Goal: Download file/media

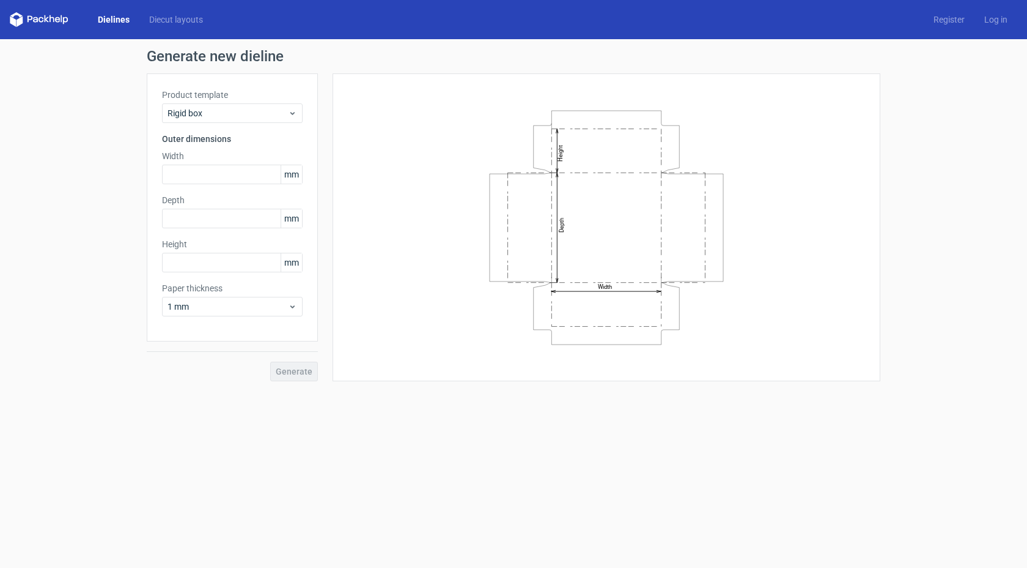
click at [108, 20] on link "Dielines" at bounding box center [113, 19] width 51 height 12
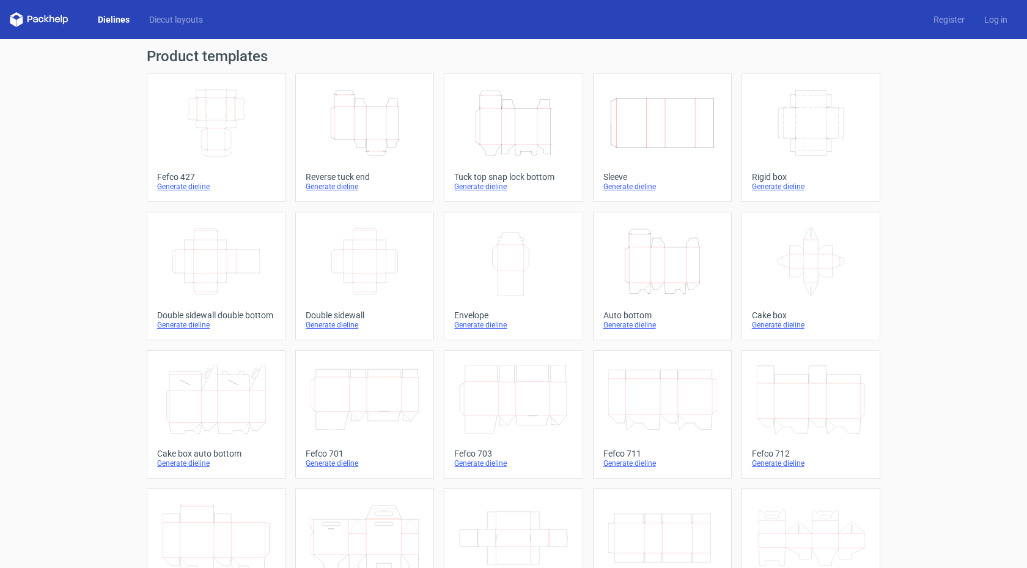
click at [519, 136] on icon "Height Depth Width" at bounding box center [513, 123] width 108 height 68
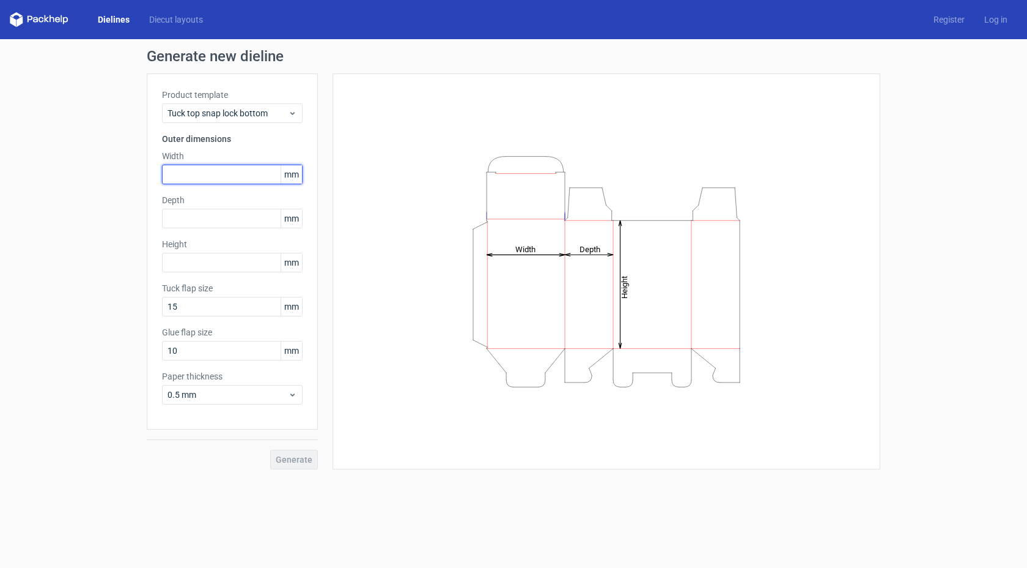
click at [241, 177] on input "text" at bounding box center [232, 175] width 141 height 20
click at [201, 178] on input "130" at bounding box center [232, 175] width 141 height 20
type input "125"
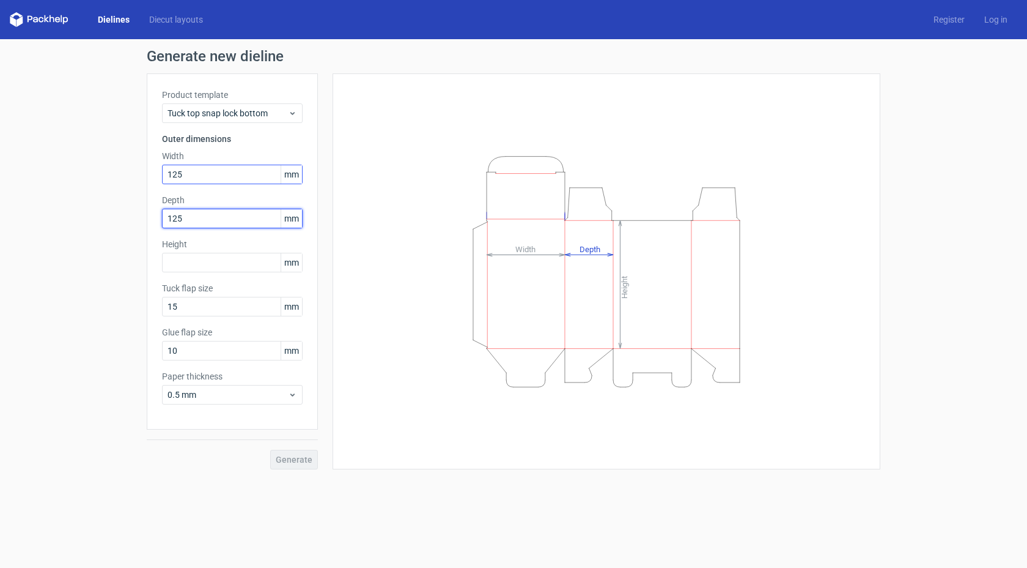
type input "125"
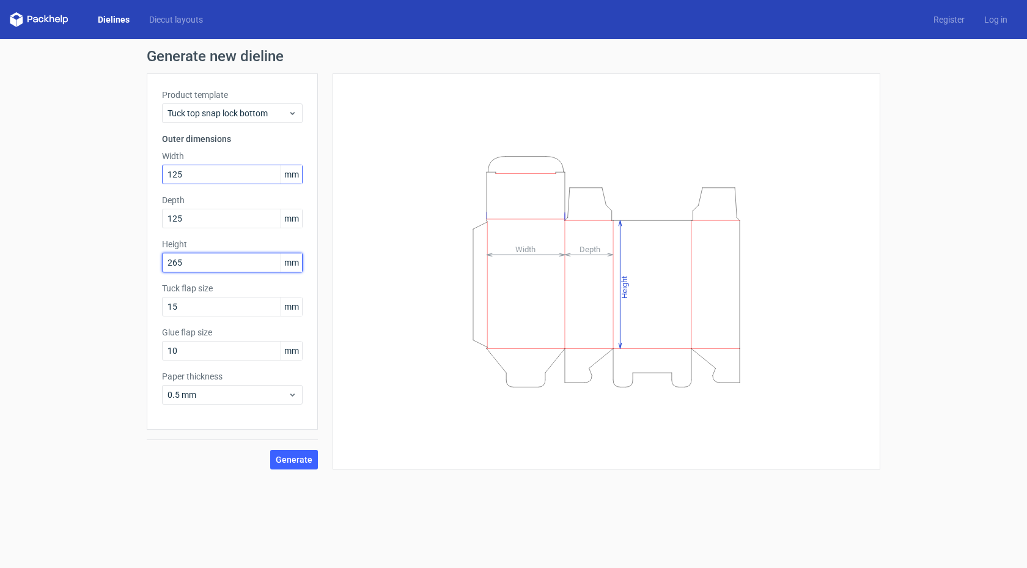
type input "265"
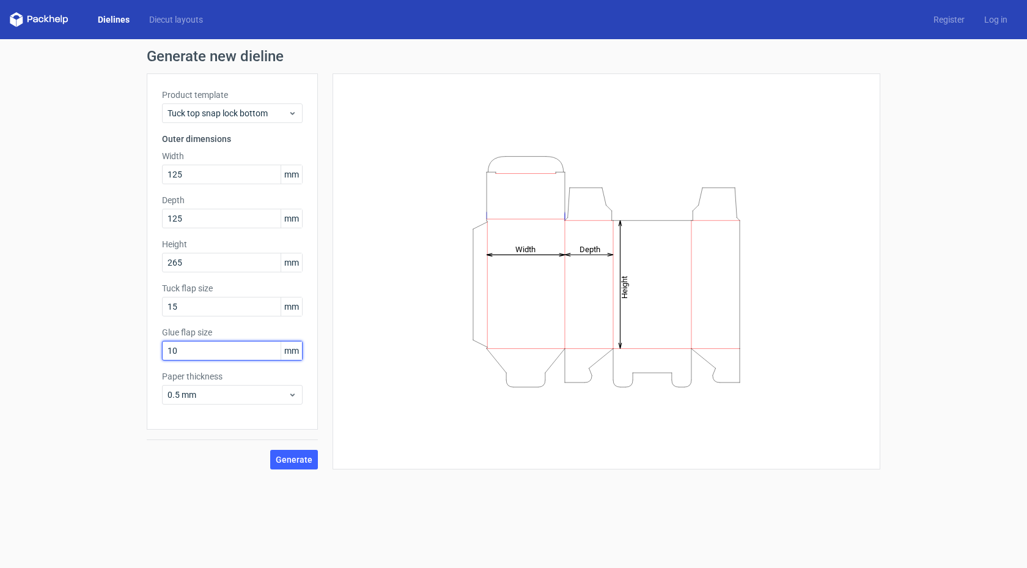
click at [237, 351] on input "10" at bounding box center [232, 351] width 141 height 20
click at [294, 461] on span "Generate" at bounding box center [294, 459] width 37 height 9
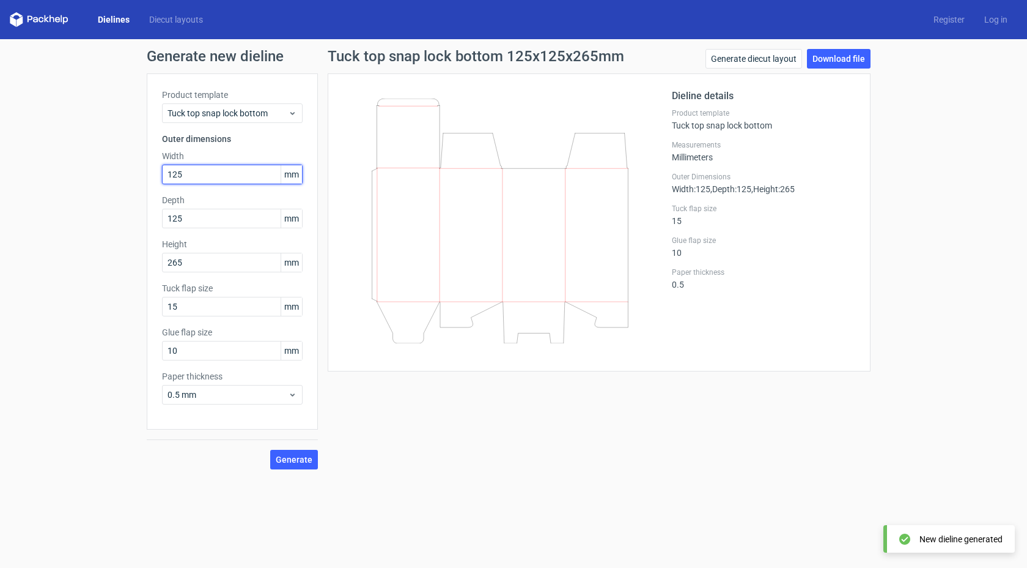
click at [202, 183] on input "125" at bounding box center [232, 175] width 141 height 20
type input "127"
click at [847, 57] on link "Download file" at bounding box center [839, 59] width 64 height 20
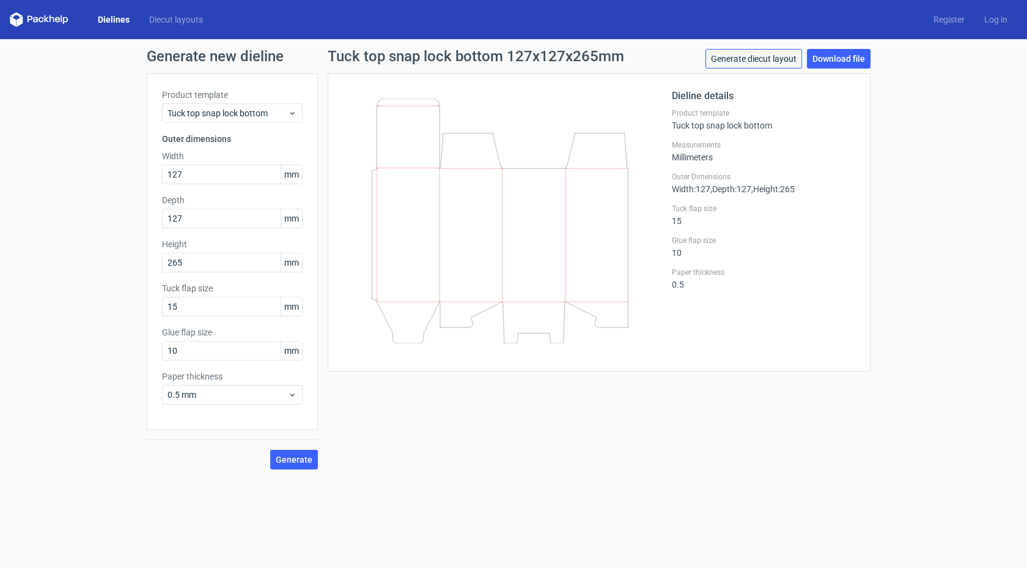
click at [761, 65] on link "Generate diecut layout" at bounding box center [754, 59] width 97 height 20
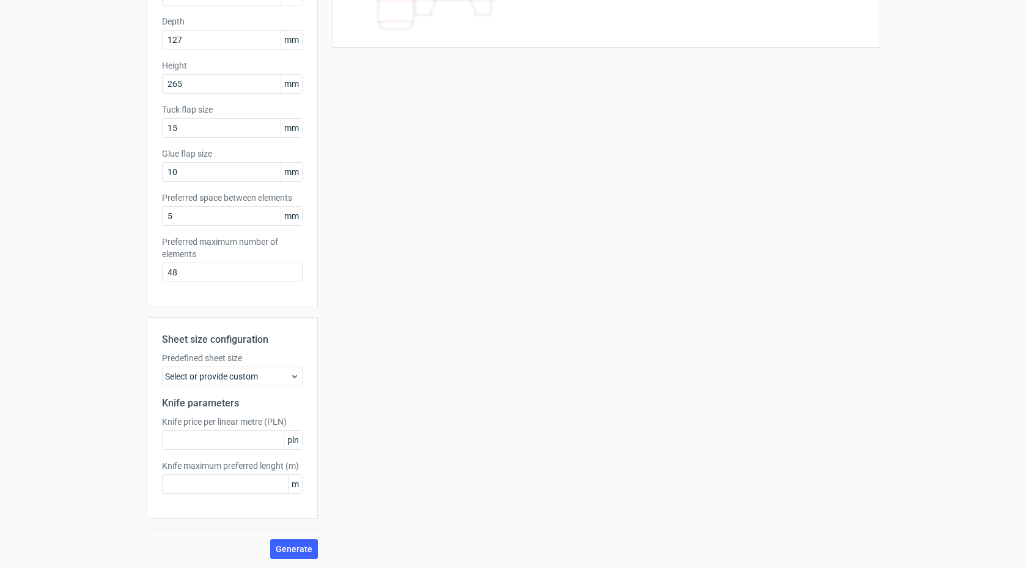
scroll to position [179, 0]
click at [248, 382] on div "Select or provide custom" at bounding box center [232, 376] width 141 height 20
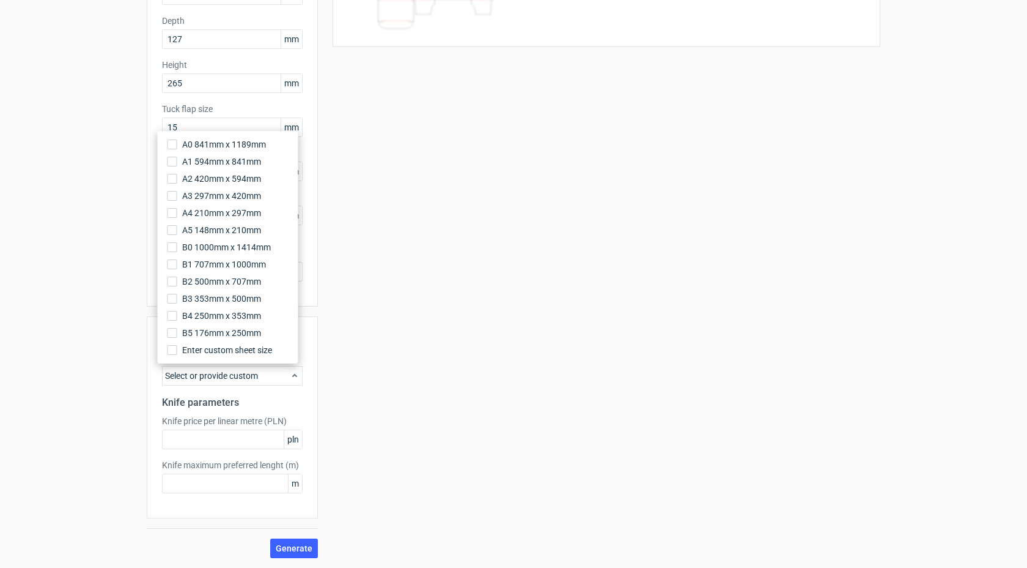
click at [252, 380] on div "Select or provide custom" at bounding box center [232, 376] width 141 height 20
click at [401, 216] on div "Your diecut layouts will be listed here once you generate them Height Depth Wid…" at bounding box center [599, 226] width 563 height 664
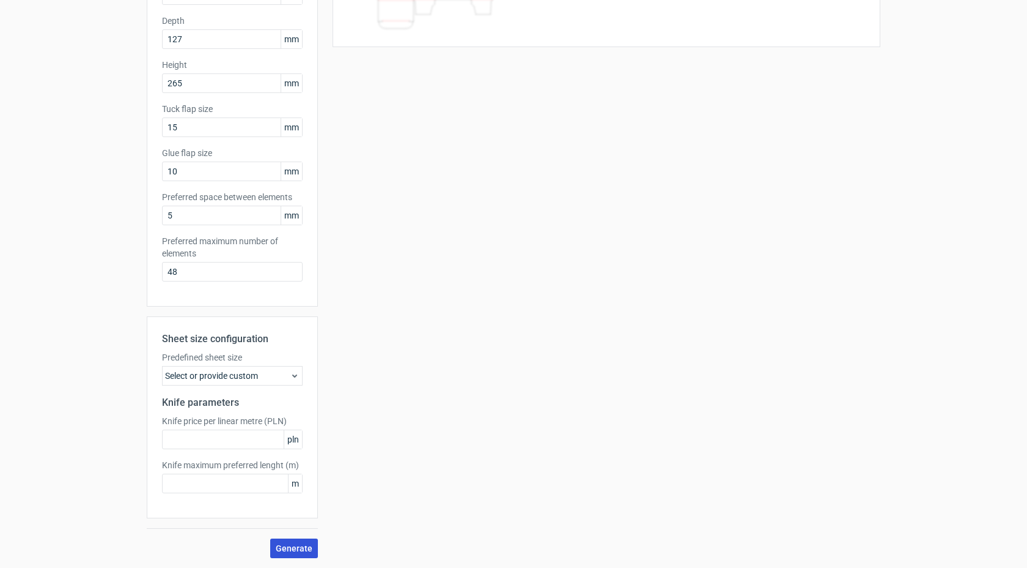
click at [280, 546] on span "Generate" at bounding box center [294, 548] width 37 height 9
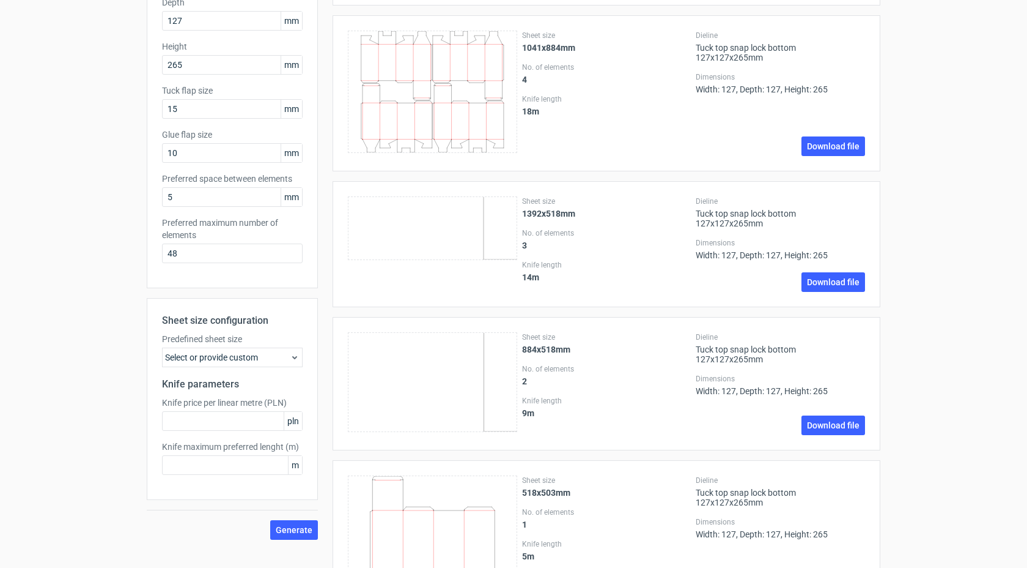
scroll to position [192, 0]
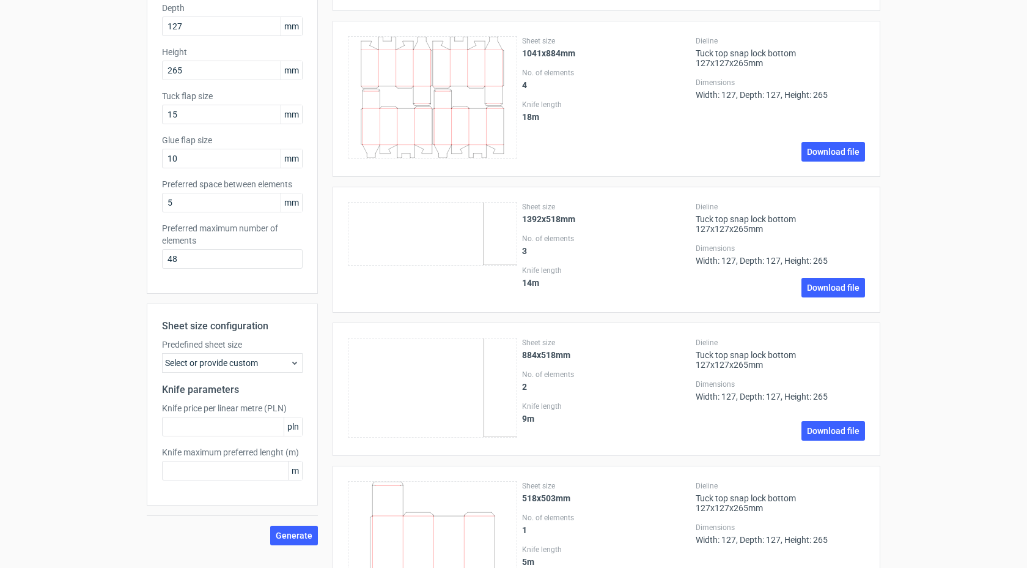
click at [268, 365] on div "Select or provide custom" at bounding box center [232, 363] width 141 height 20
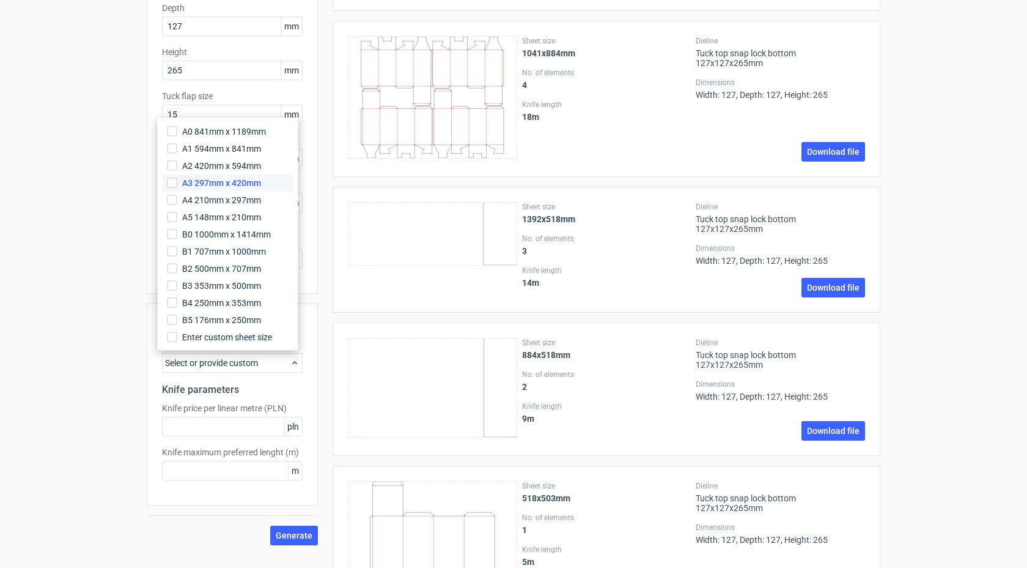
click at [259, 182] on span "A3 297mm x 420mm" at bounding box center [221, 183] width 79 height 12
click at [177, 182] on input "A3 297mm x 420mm" at bounding box center [173, 183] width 10 height 10
click at [286, 533] on span "Generate" at bounding box center [294, 535] width 37 height 9
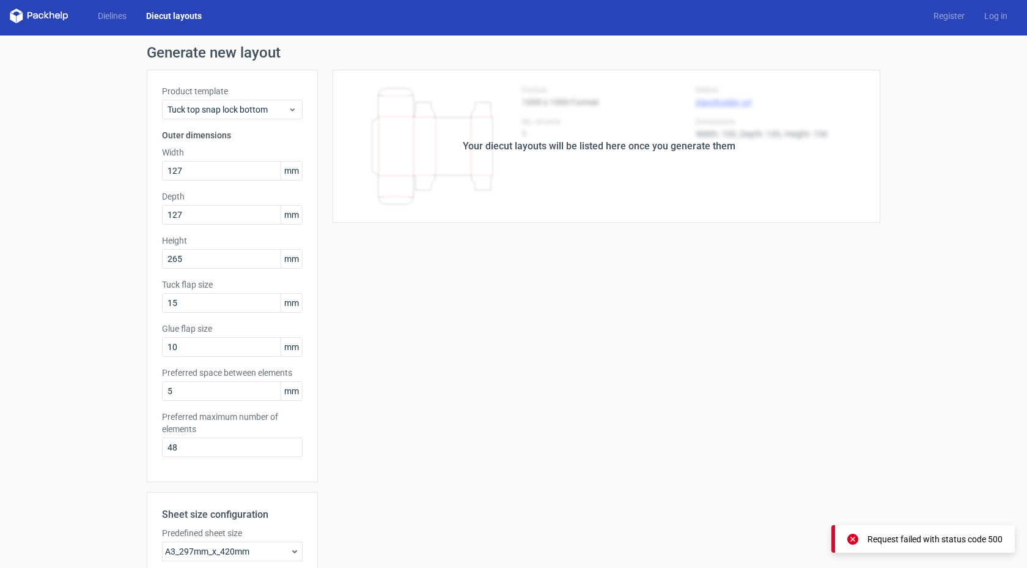
scroll to position [0, 0]
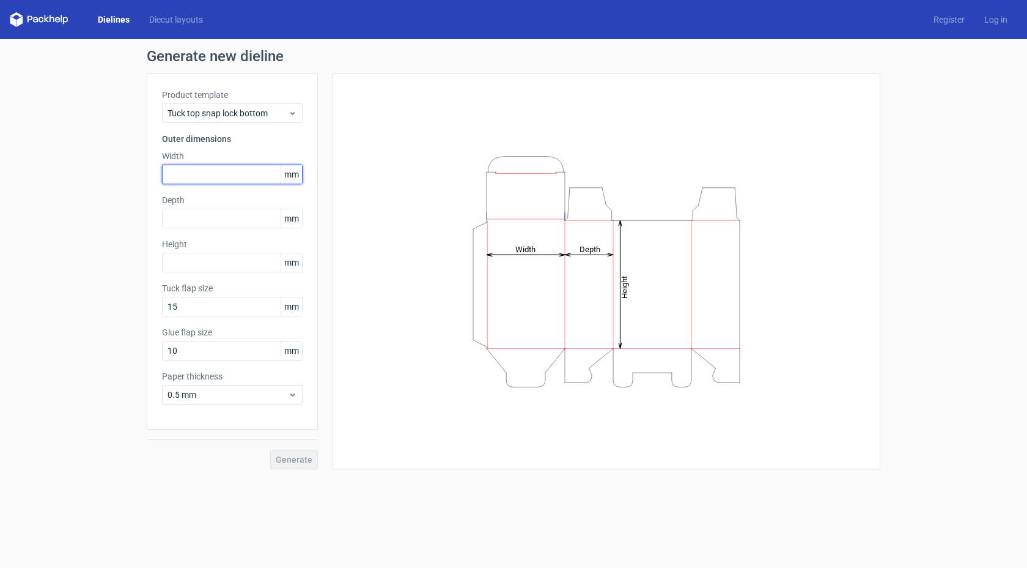
click at [202, 171] on input "text" at bounding box center [232, 175] width 141 height 20
type input "127"
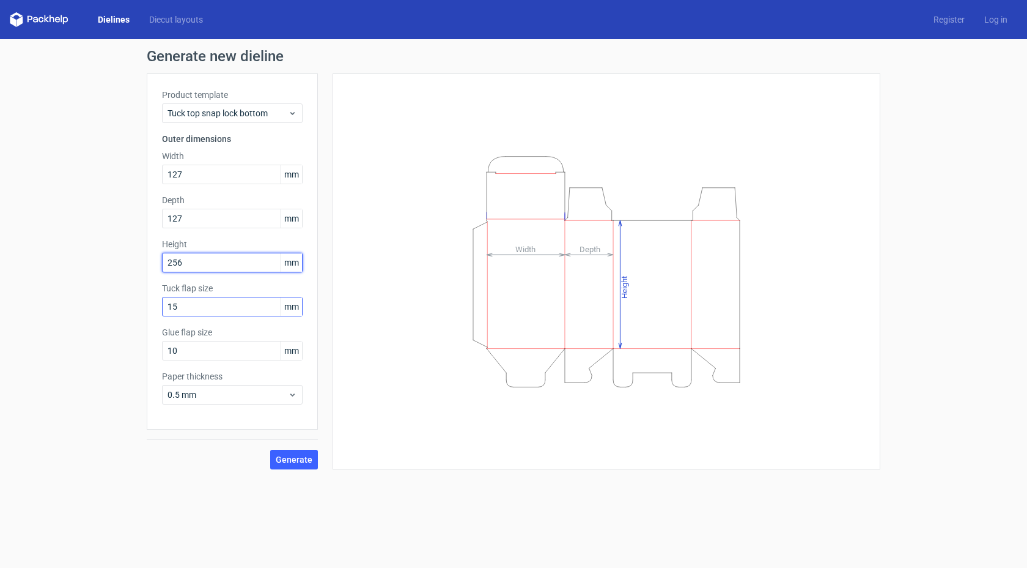
type input "256"
click at [199, 307] on input "15" at bounding box center [232, 307] width 141 height 20
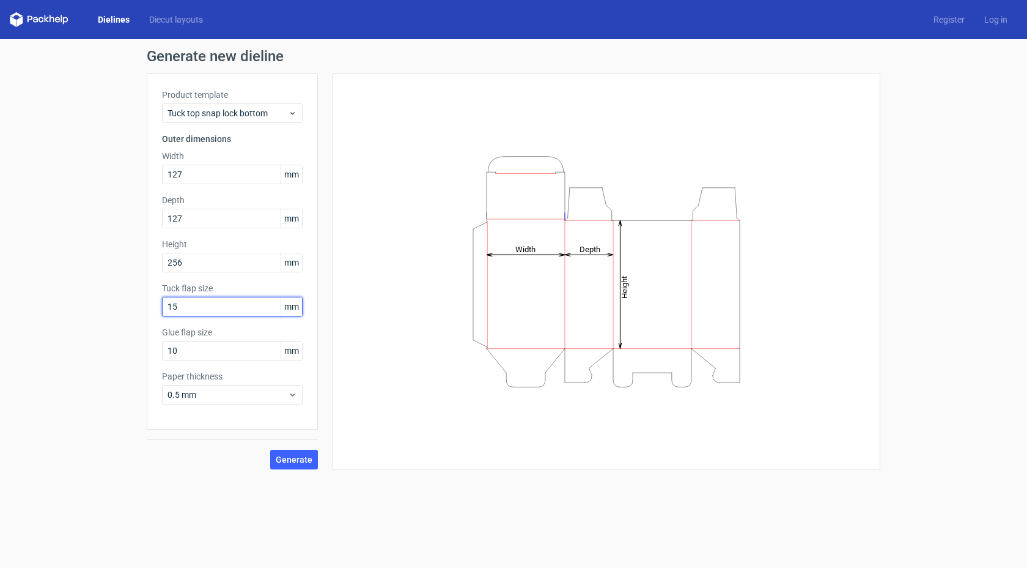
click at [199, 307] on input "15" at bounding box center [232, 307] width 141 height 20
drag, startPoint x: 180, startPoint y: 311, endPoint x: 173, endPoint y: 309, distance: 7.0
click at [173, 309] on input "10" at bounding box center [232, 307] width 141 height 20
type input "13"
click at [298, 459] on span "Generate" at bounding box center [294, 459] width 37 height 9
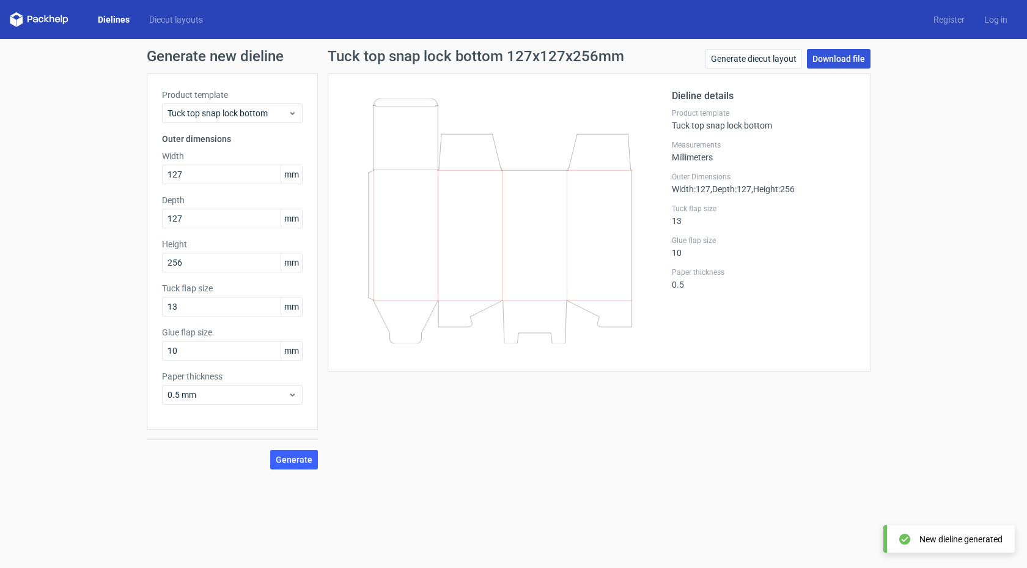
click at [835, 64] on link "Download file" at bounding box center [839, 59] width 64 height 20
click at [972, 344] on div "Generate new dieline Product template Tuck top snap lock bottom Outer dimension…" at bounding box center [513, 259] width 1027 height 440
click at [741, 57] on link "Generate diecut layout" at bounding box center [754, 59] width 97 height 20
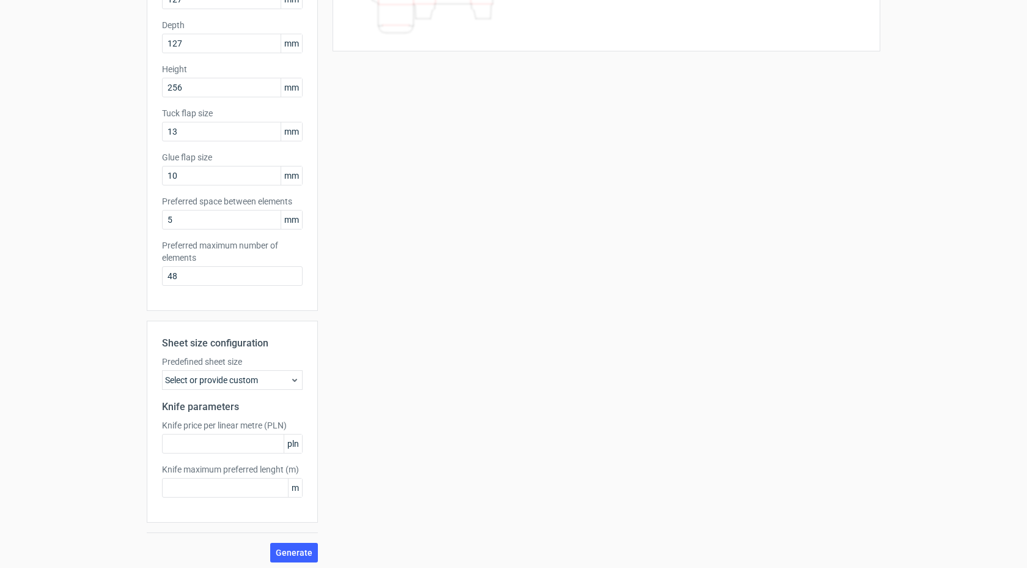
scroll to position [179, 0]
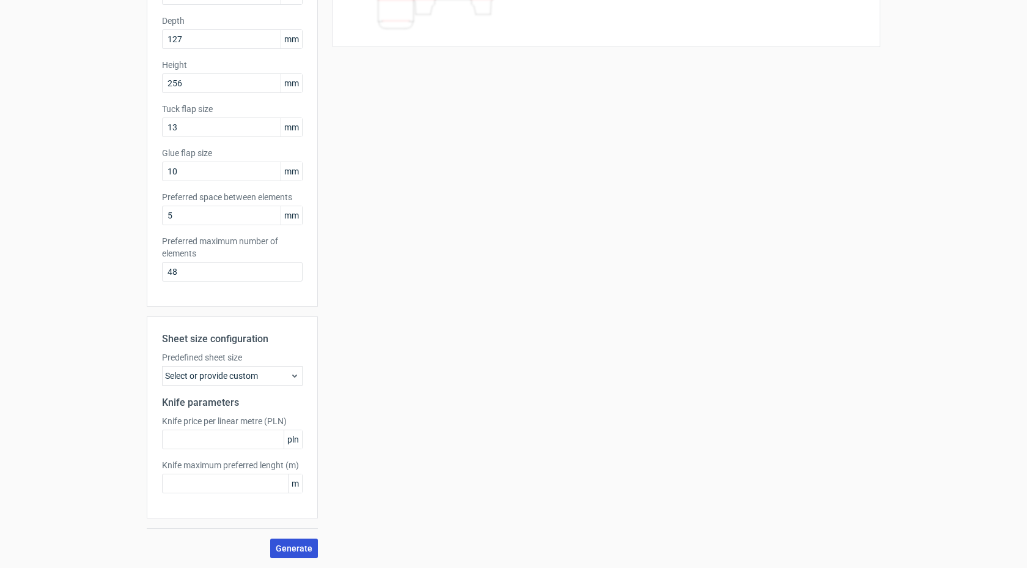
click at [291, 551] on span "Generate" at bounding box center [294, 548] width 37 height 9
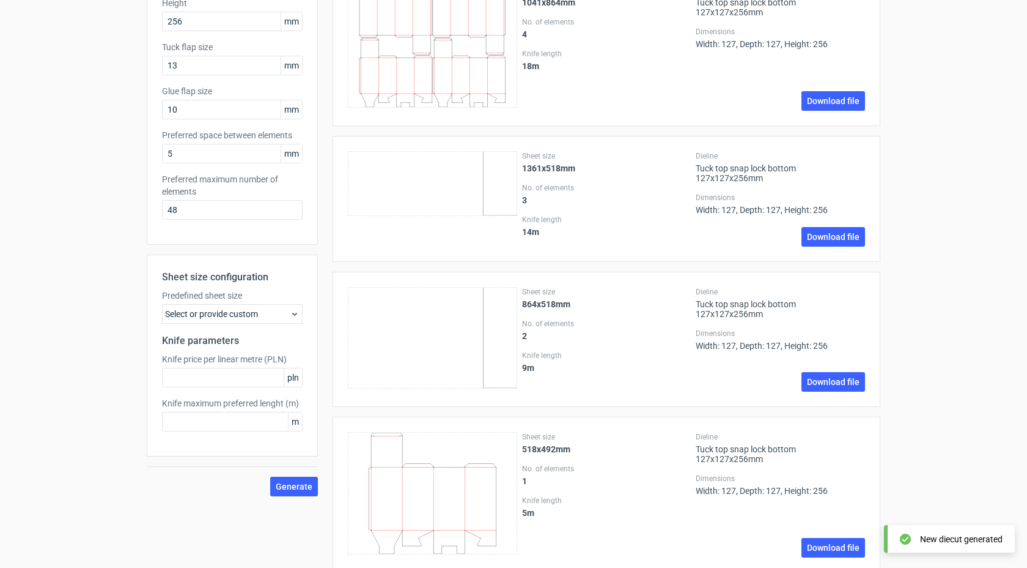
scroll to position [267, 0]
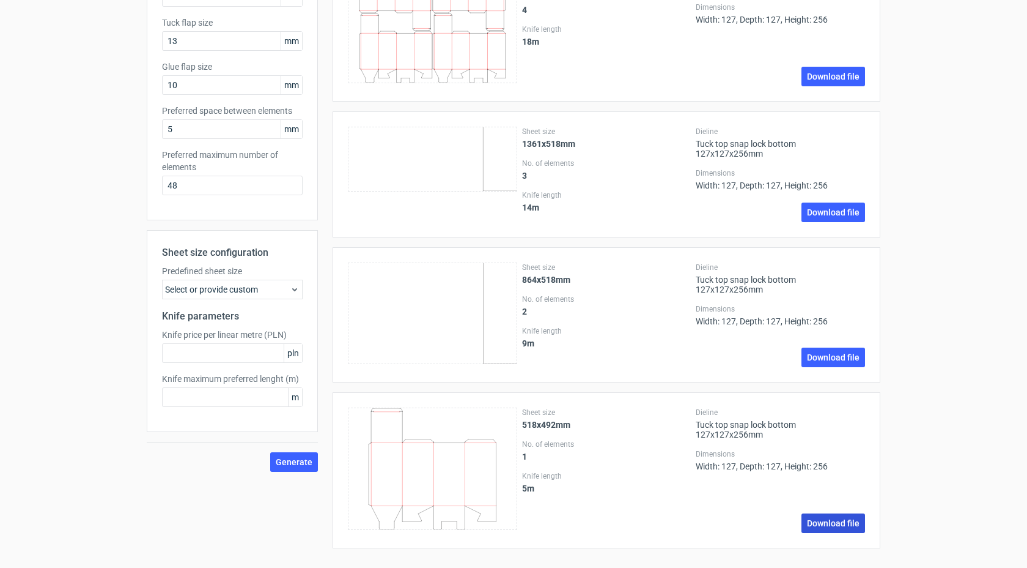
click at [810, 521] on link "Download file" at bounding box center [834, 523] width 64 height 20
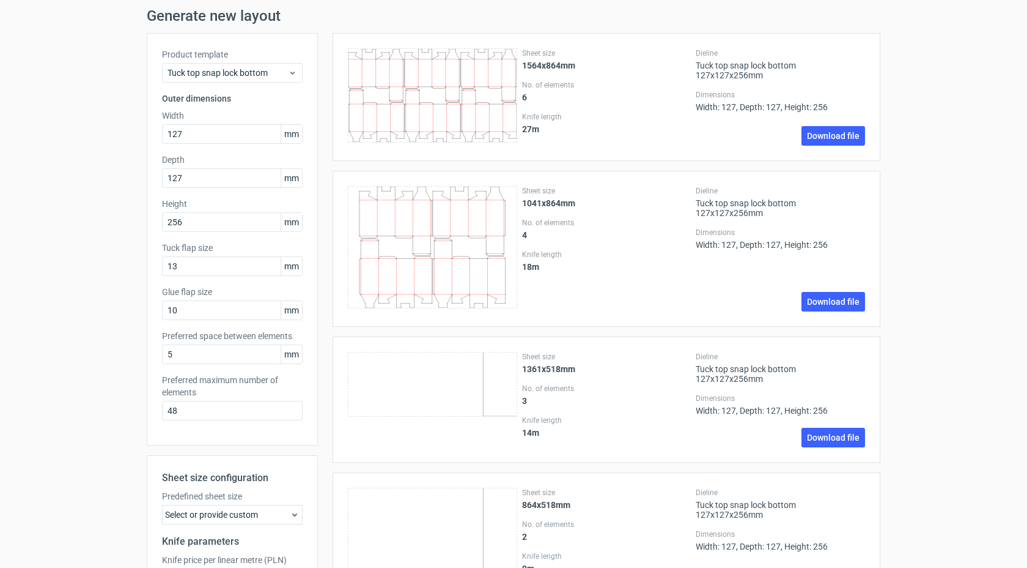
scroll to position [37, 0]
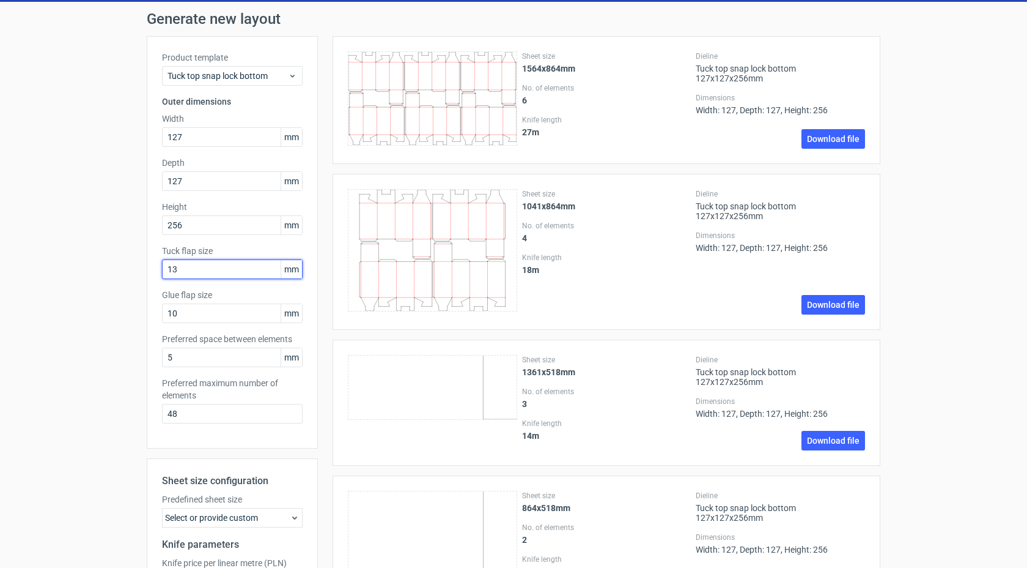
click at [209, 264] on input "13" at bounding box center [232, 269] width 141 height 20
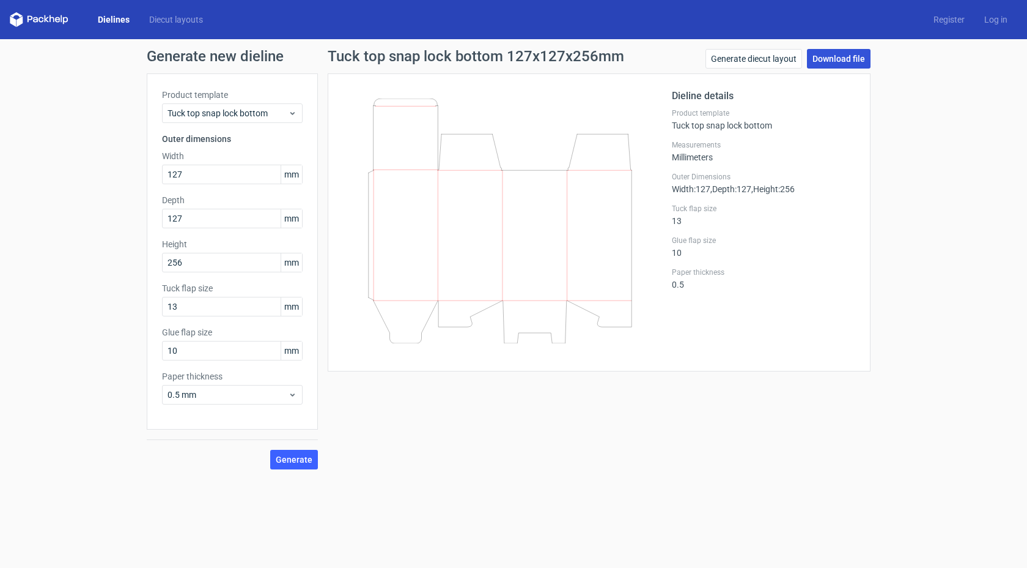
click at [854, 53] on link "Download file" at bounding box center [839, 59] width 64 height 20
click at [752, 57] on link "Generate diecut layout" at bounding box center [754, 59] width 97 height 20
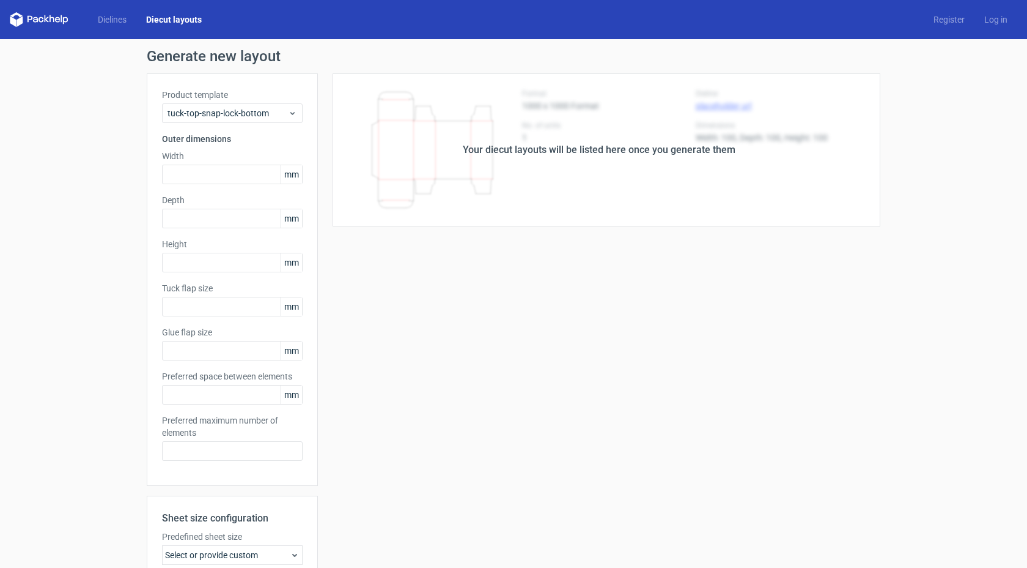
type input "127"
type input "256"
type input "13"
type input "10"
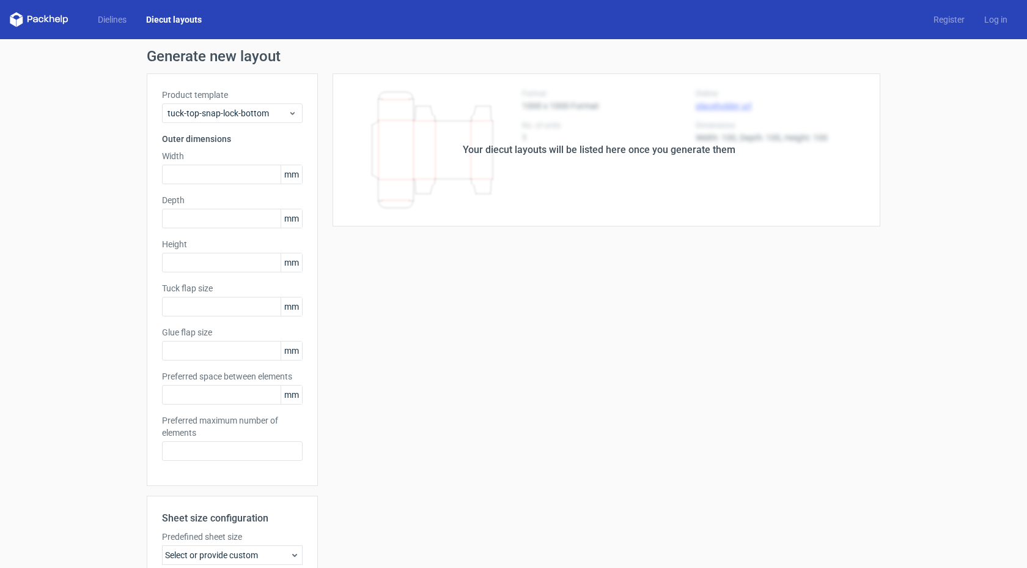
type input "5"
type input "48"
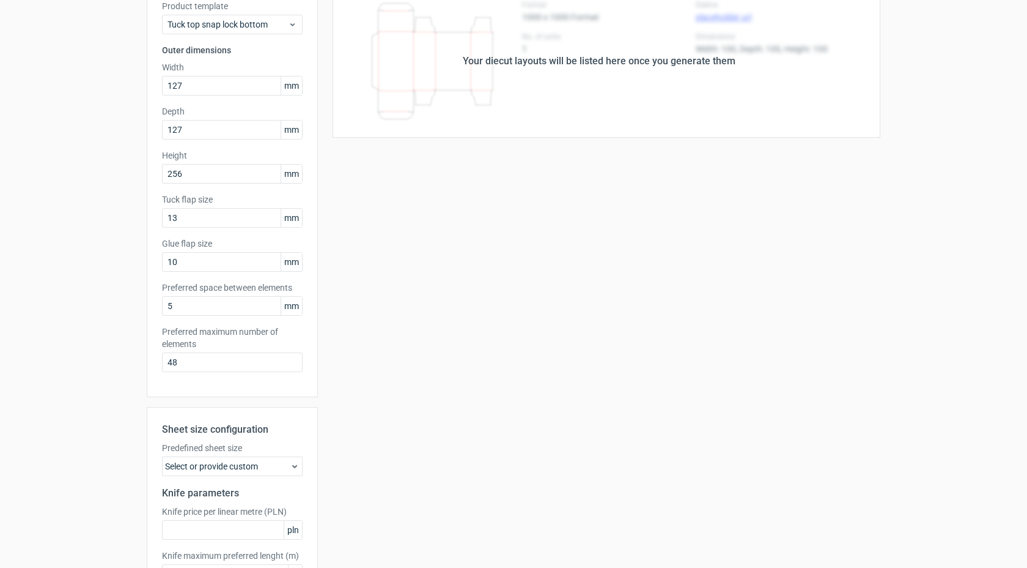
scroll to position [179, 0]
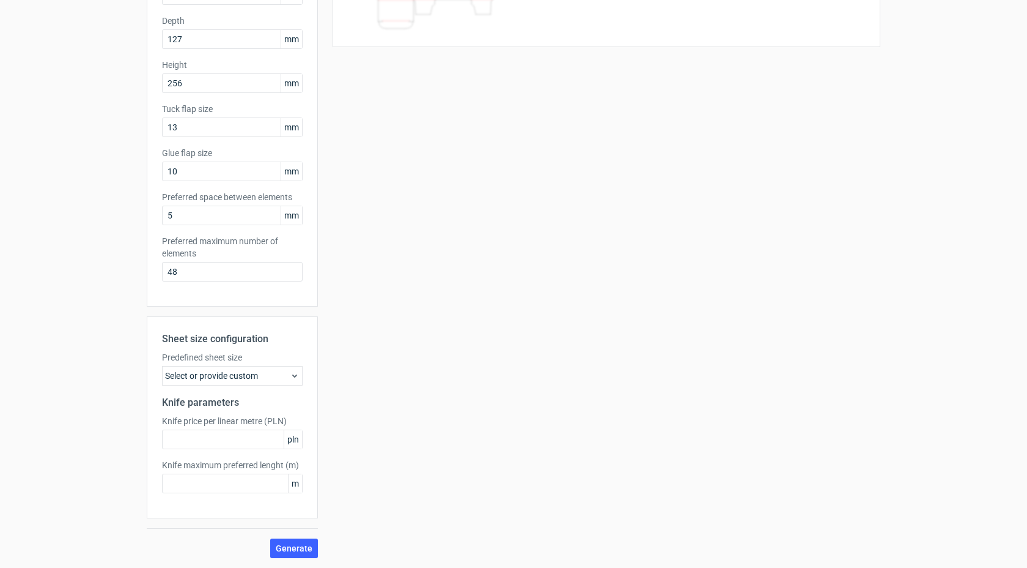
click at [281, 536] on div "Sheet size configuration Predefined sheet size Select or provide custom Knife p…" at bounding box center [232, 437] width 171 height 242
click at [284, 542] on button "Generate" at bounding box center [294, 548] width 48 height 20
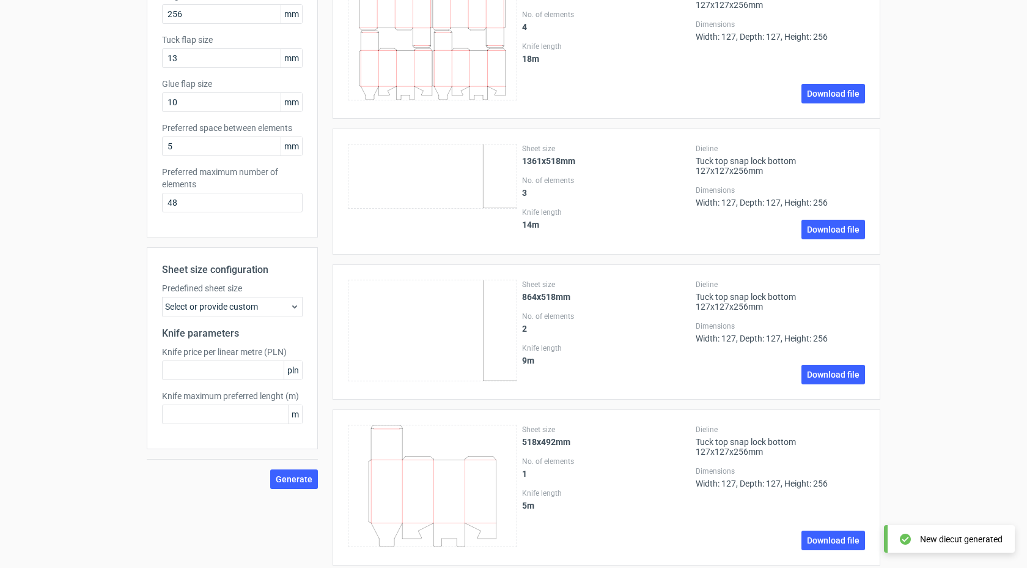
scroll to position [267, 0]
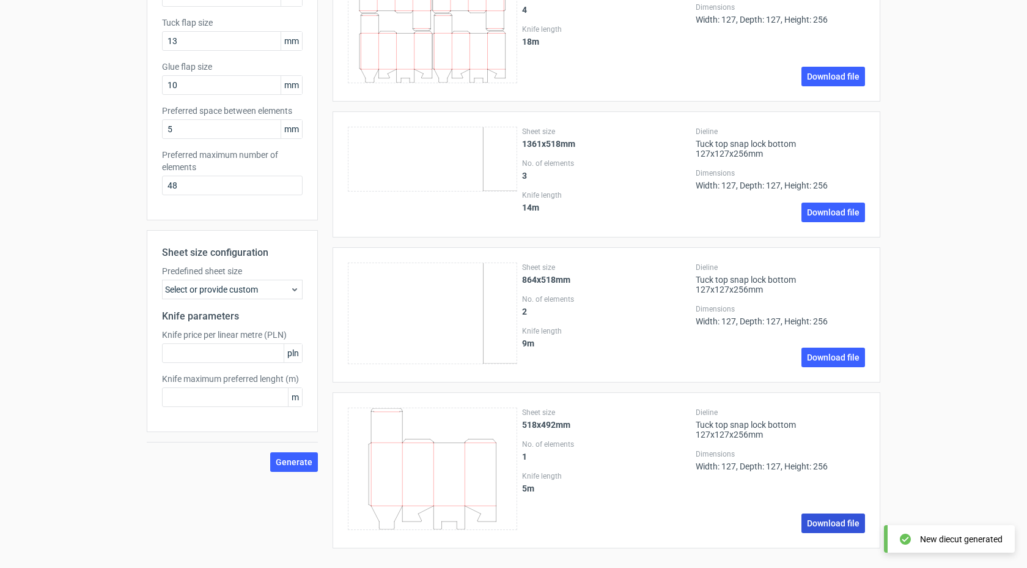
click at [823, 527] on link "Download file" at bounding box center [834, 523] width 64 height 20
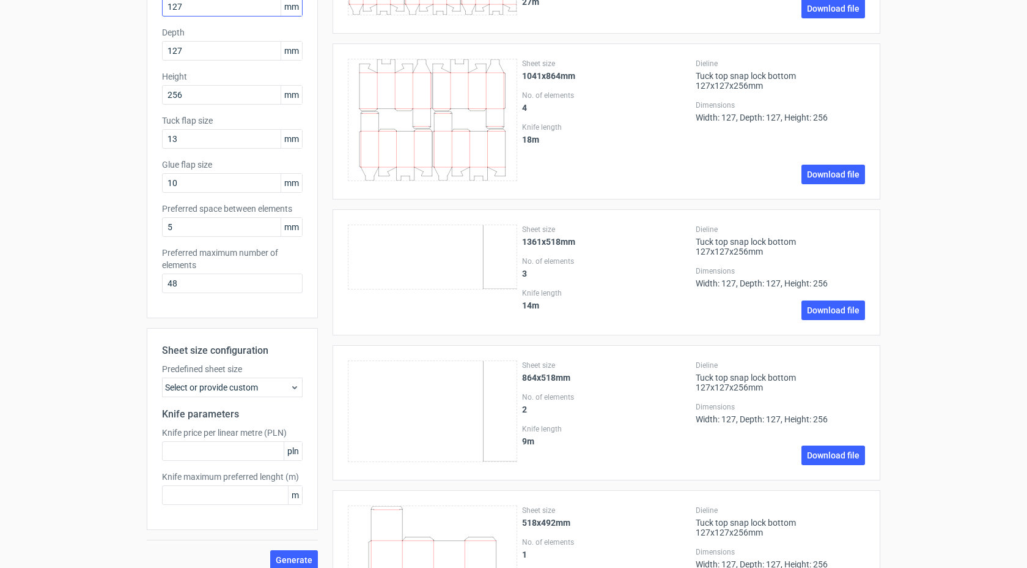
scroll to position [52, 0]
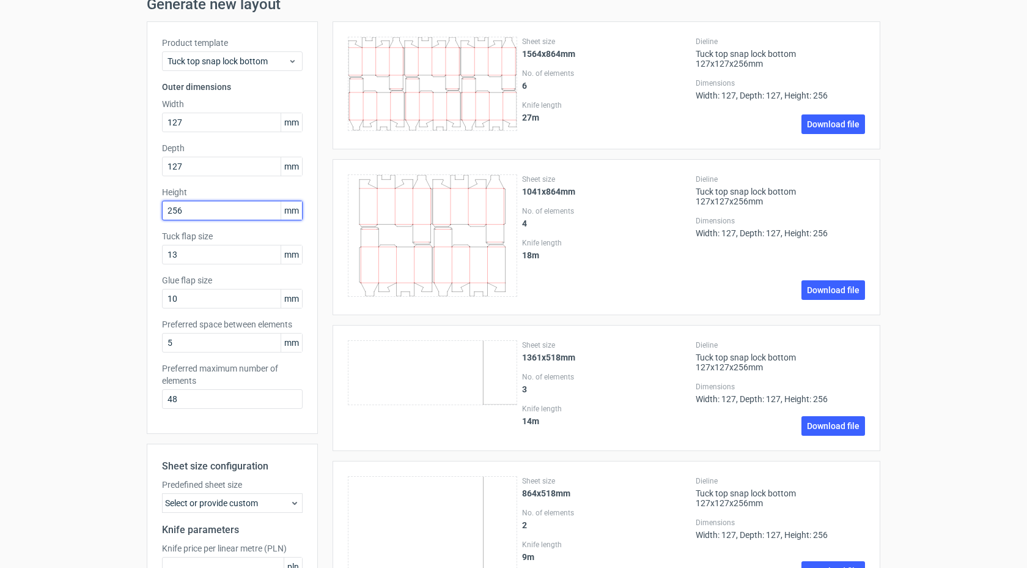
drag, startPoint x: 189, startPoint y: 210, endPoint x: 136, endPoint y: 209, distance: 52.6
click at [136, 209] on div "Generate new layout Product template Tuck top snap lock bottom Outer dimensions…" at bounding box center [513, 384] width 1027 height 794
type input "265"
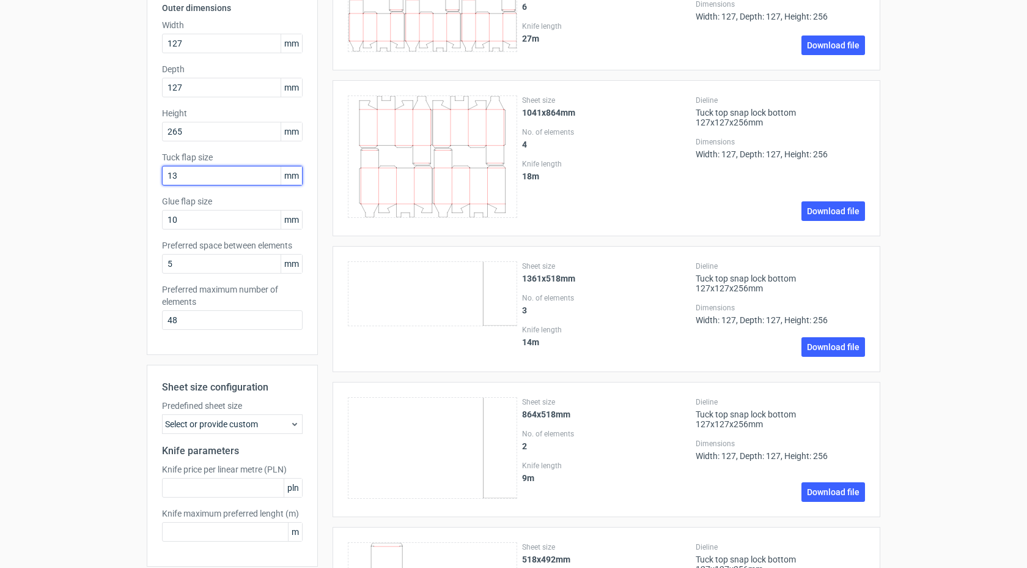
scroll to position [267, 0]
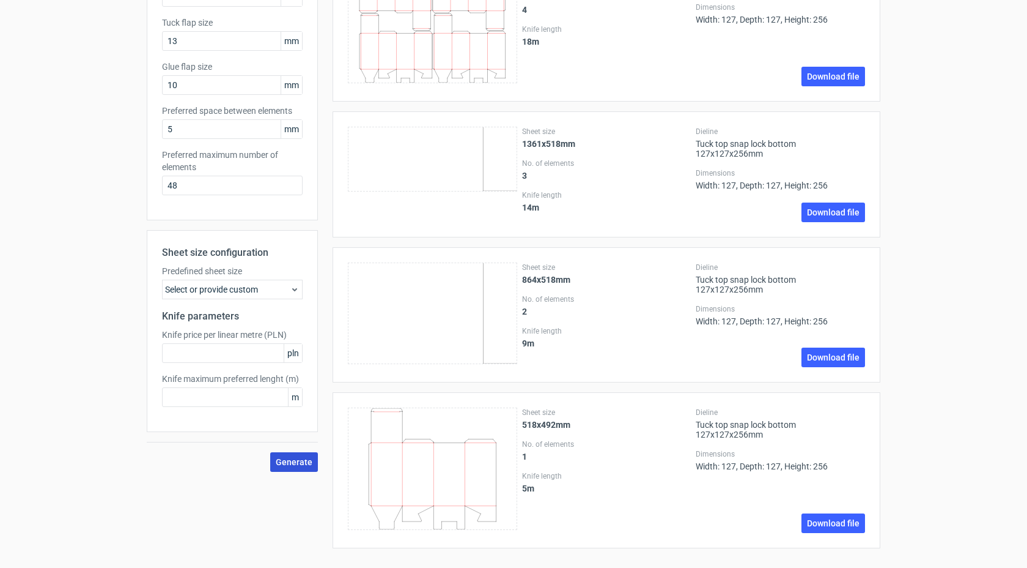
click at [288, 454] on button "Generate" at bounding box center [294, 462] width 48 height 20
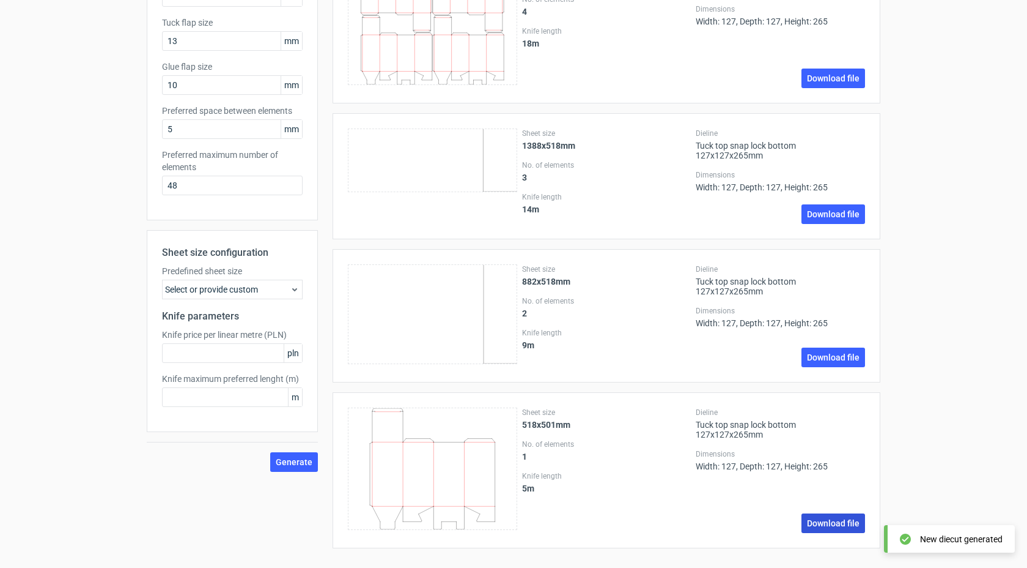
click at [824, 524] on link "Download file" at bounding box center [834, 523] width 64 height 20
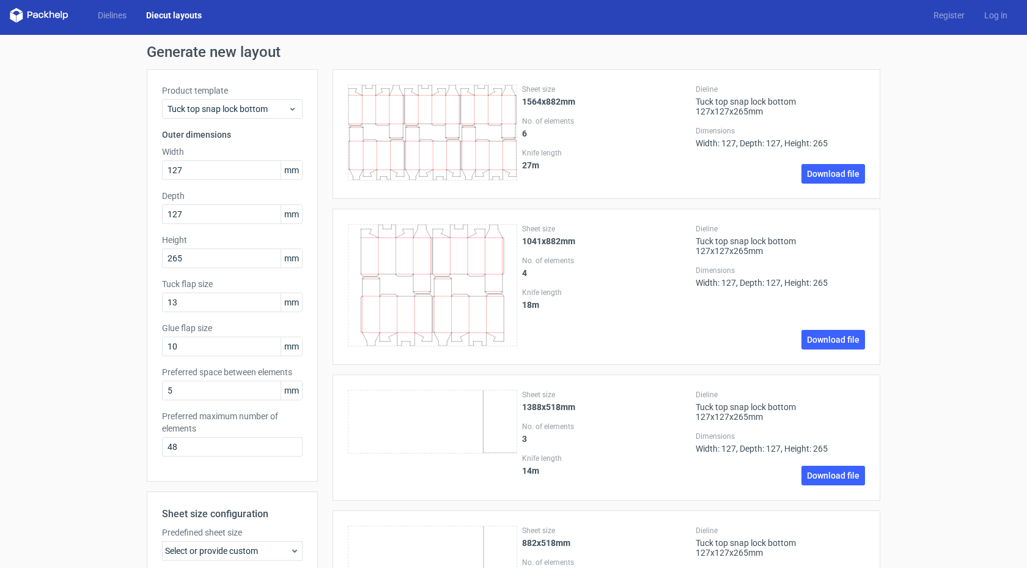
scroll to position [0, 0]
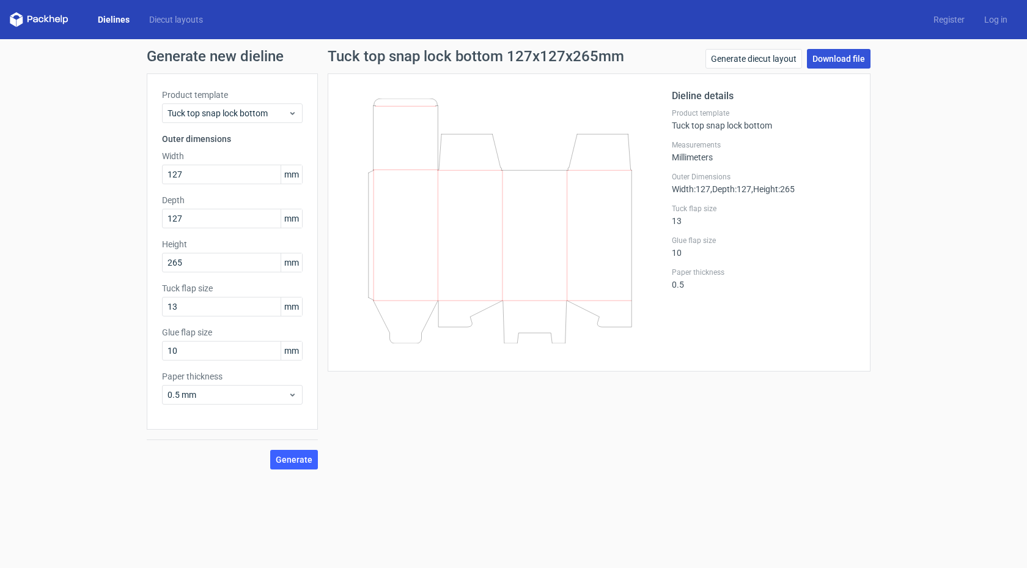
click at [857, 62] on link "Download file" at bounding box center [839, 59] width 64 height 20
